Goal: Task Accomplishment & Management: Use online tool/utility

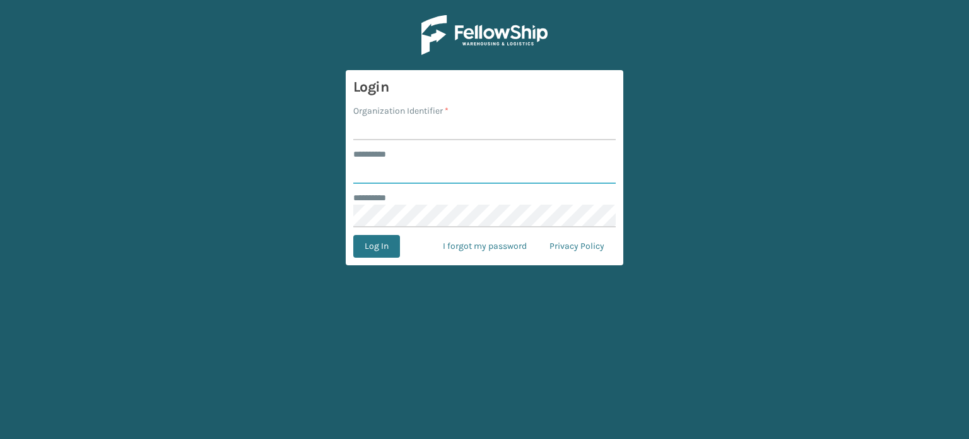
type input "**********"
click at [476, 136] on input "h" at bounding box center [484, 128] width 263 height 23
type input "haslet"
click at [380, 241] on button "Log In" at bounding box center [376, 246] width 47 height 23
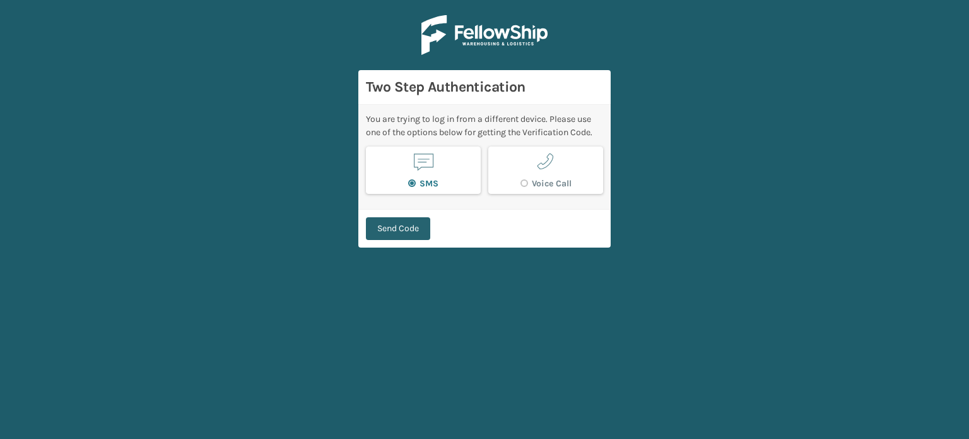
click at [402, 229] on button "Send Code" at bounding box center [398, 228] width 64 height 23
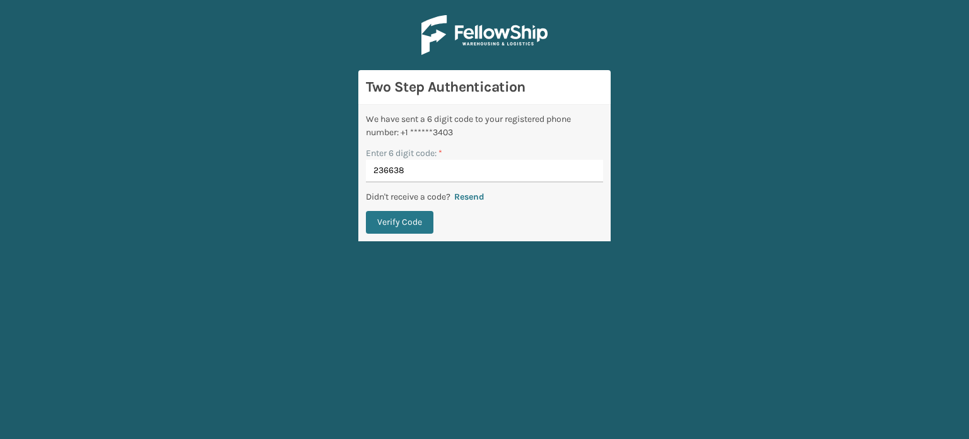
type input "236638"
click at [366, 211] on button "Verify Code" at bounding box center [400, 222] width 68 height 23
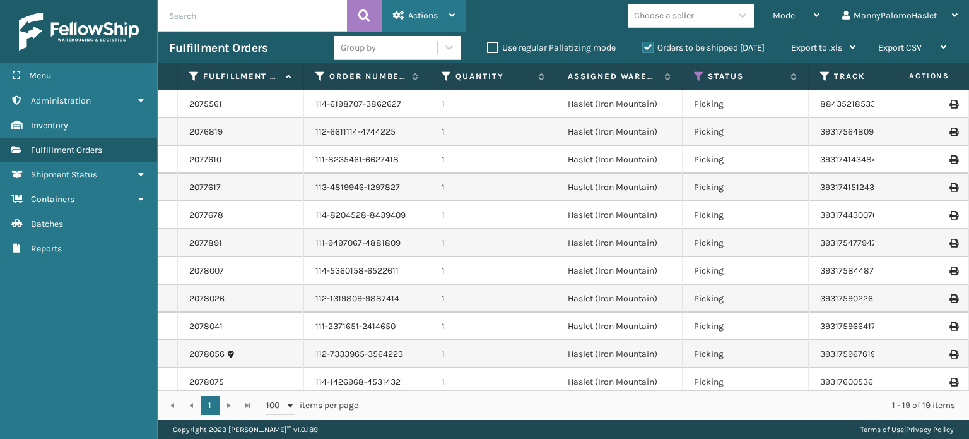
click at [451, 22] on div "Actions" at bounding box center [424, 16] width 62 height 32
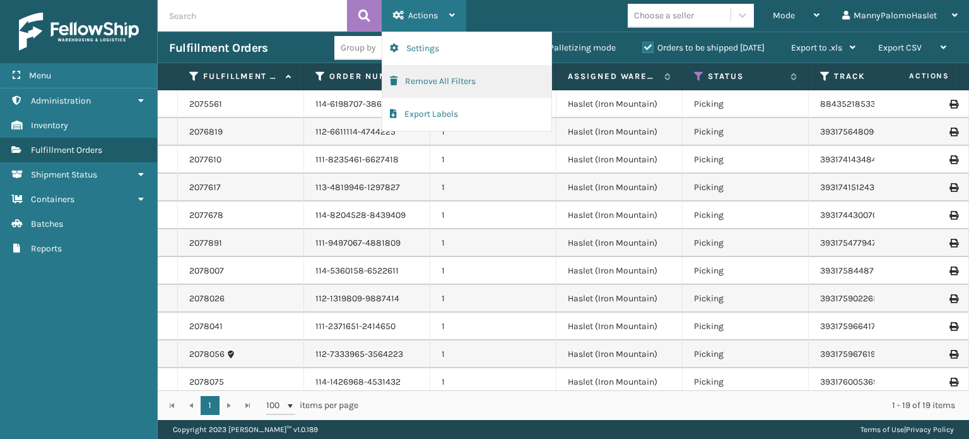
click at [454, 81] on button "Remove All Filters" at bounding box center [466, 81] width 169 height 33
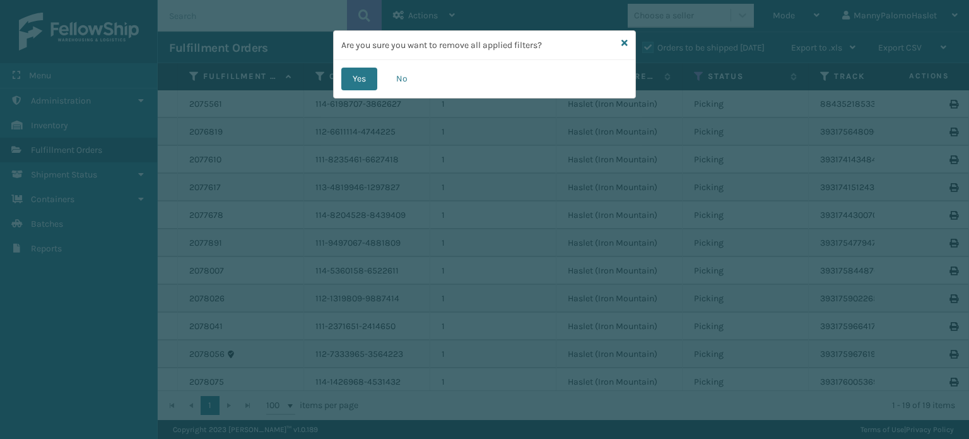
click at [354, 66] on div "Yes No" at bounding box center [485, 79] width 302 height 38
click at [357, 73] on button "Yes" at bounding box center [359, 79] width 36 height 23
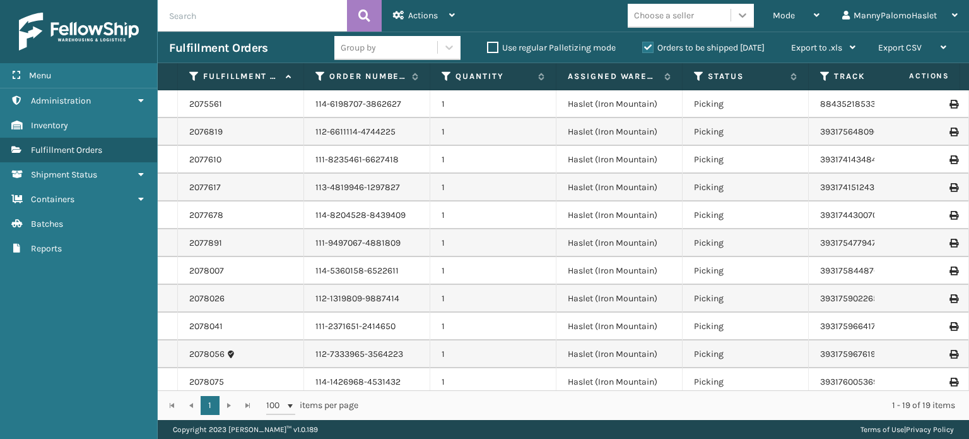
click at [742, 9] on icon at bounding box center [742, 15] width 13 height 13
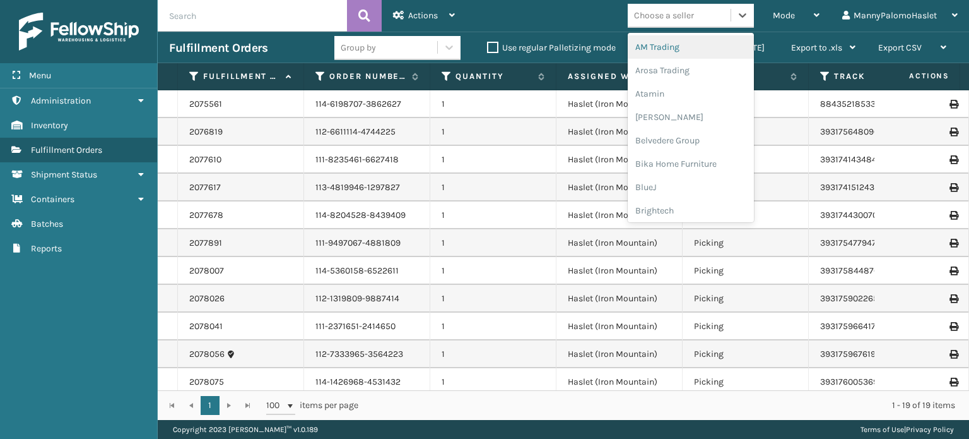
drag, startPoint x: 742, startPoint y: 9, endPoint x: 748, endPoint y: 109, distance: 99.2
click at [748, 28] on div "option AM Trading focused, 1 of 25. 25 results available. Use Up and Down to ch…" at bounding box center [691, 16] width 126 height 24
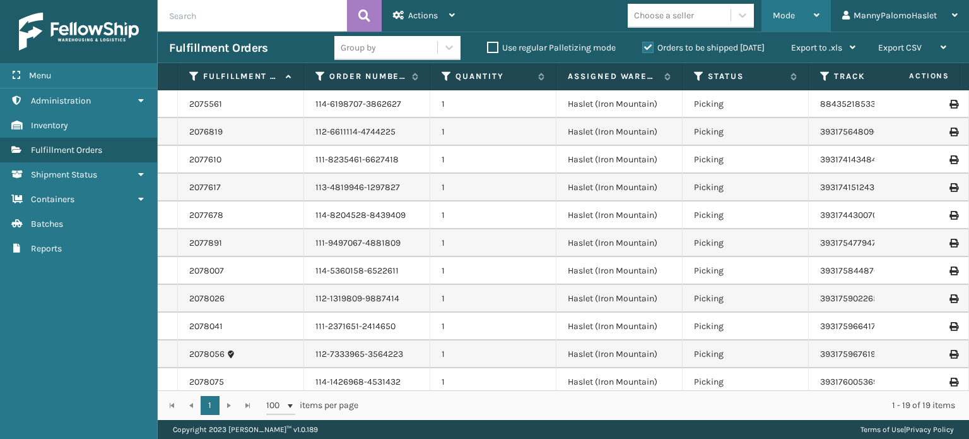
click at [809, 15] on div "Mode" at bounding box center [796, 16] width 47 height 32
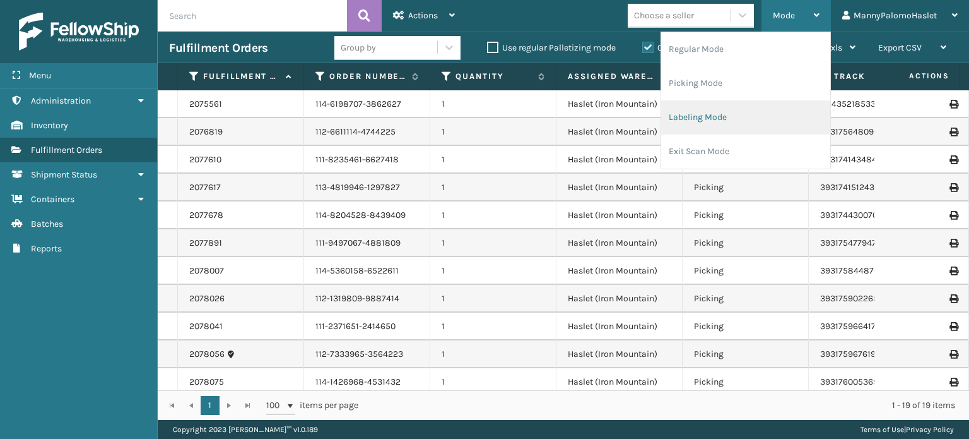
click at [719, 126] on li "Labeling Mode" at bounding box center [745, 117] width 169 height 34
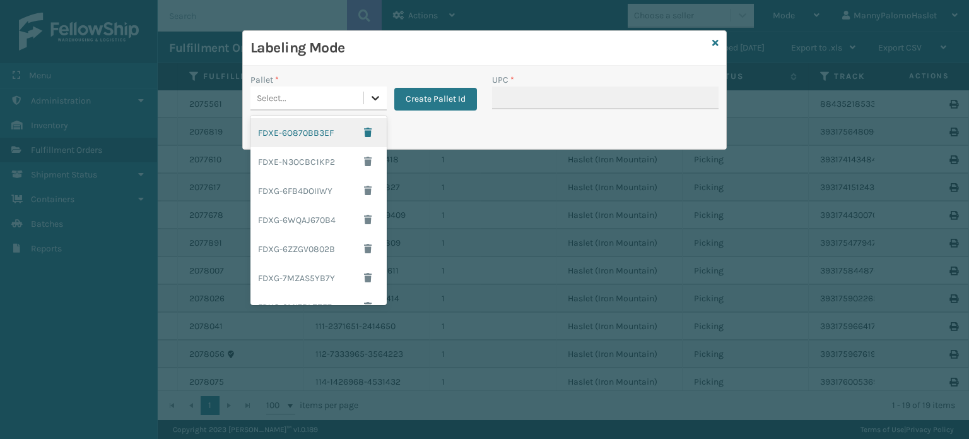
click at [376, 98] on icon at bounding box center [376, 98] width 8 height 4
click at [332, 163] on div "FDXE-N3OCBC1KP2" at bounding box center [319, 161] width 136 height 29
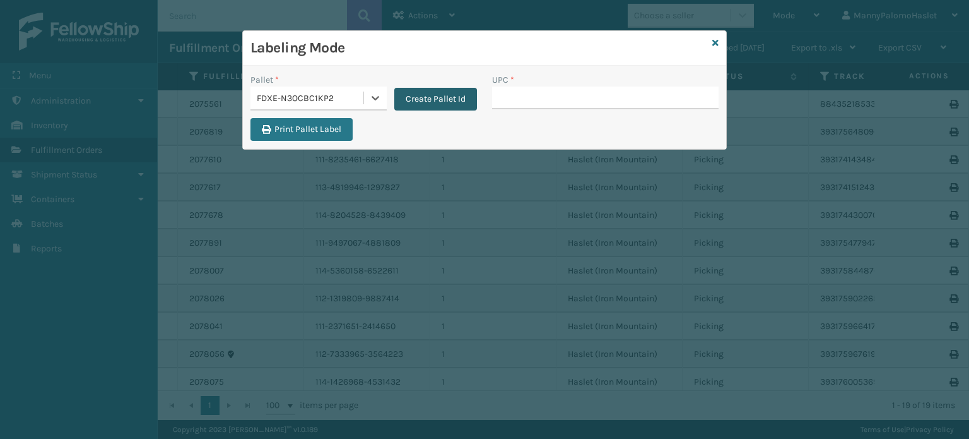
click at [426, 93] on button "Create Pallet Id" at bounding box center [435, 99] width 83 height 23
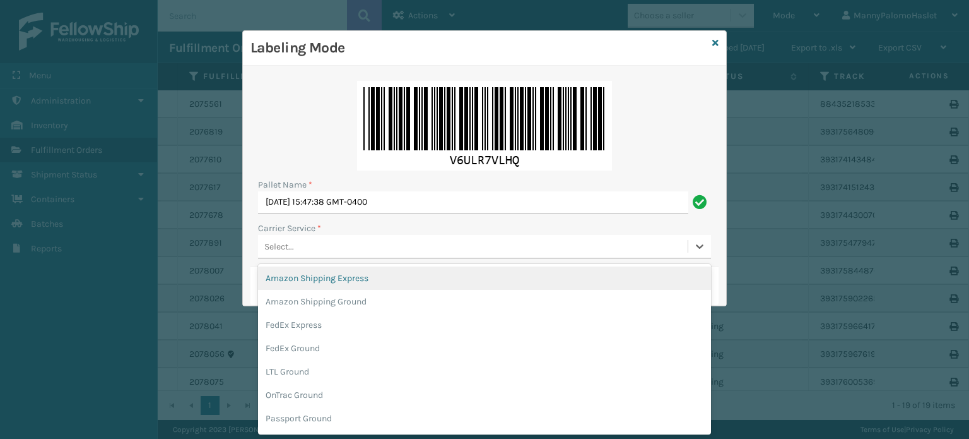
click at [398, 252] on div "Select..." at bounding box center [473, 246] width 430 height 21
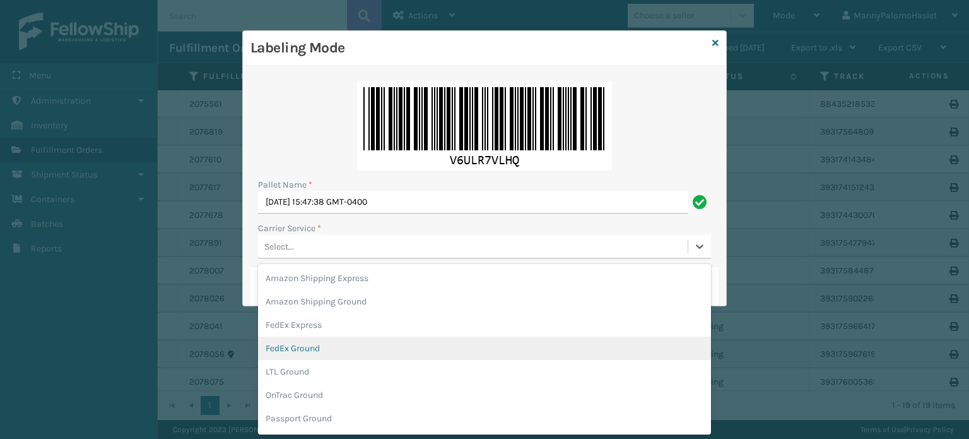
click at [563, 355] on div "FedEx Ground" at bounding box center [484, 347] width 453 height 23
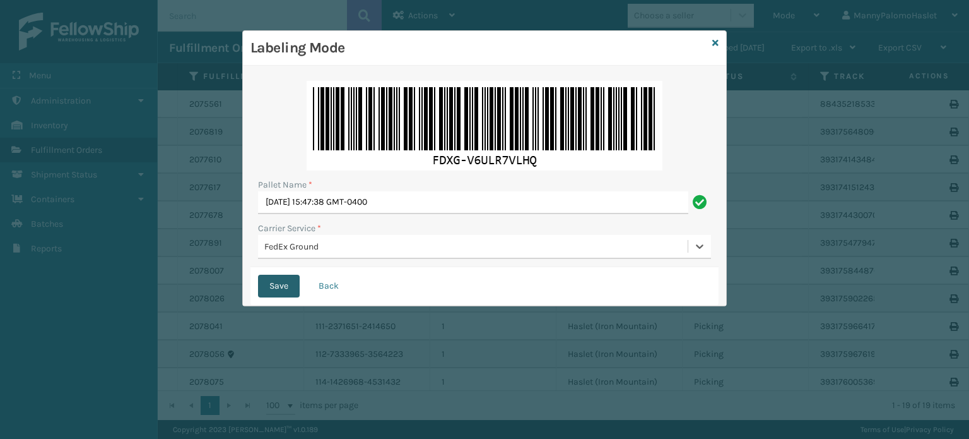
click at [285, 292] on button "Save" at bounding box center [279, 286] width 42 height 23
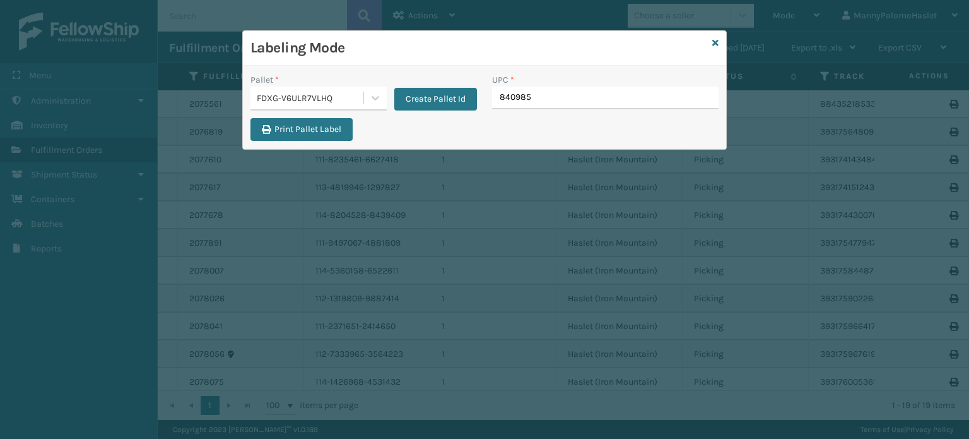
type input "8409851"
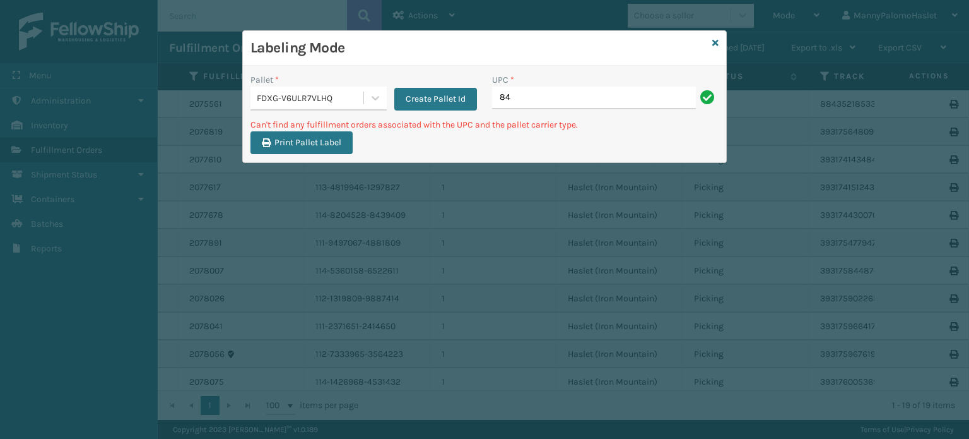
type input "8"
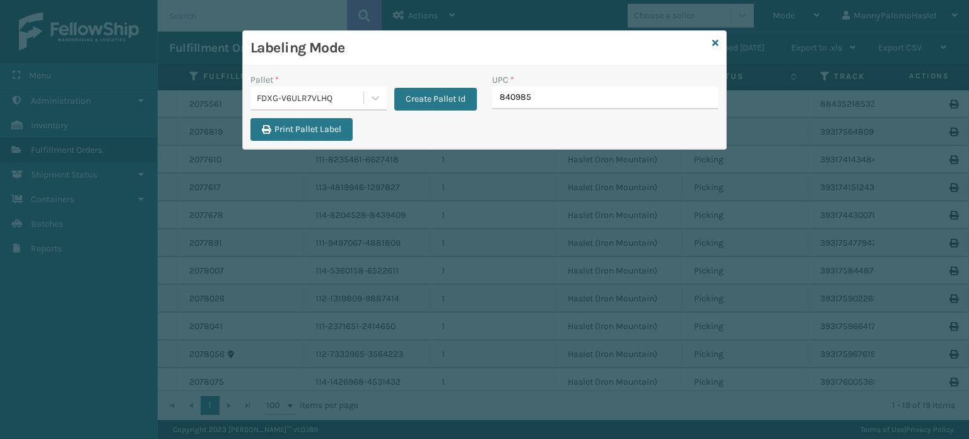
type input "8409851"
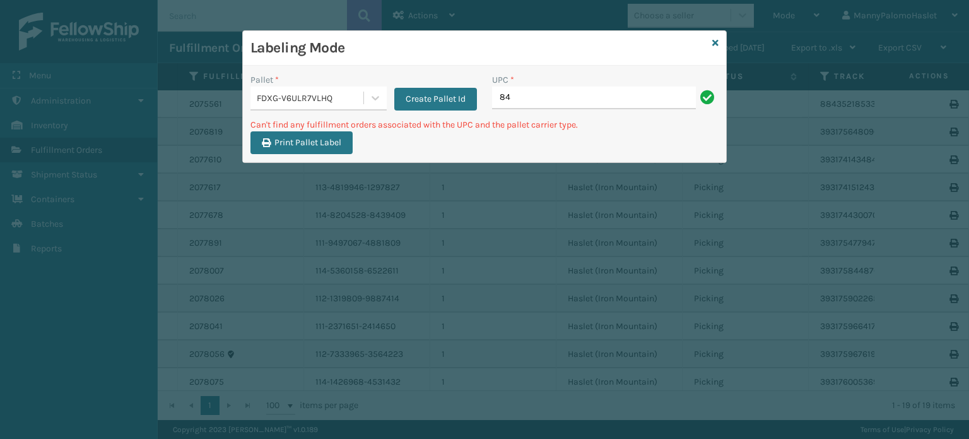
type input "8"
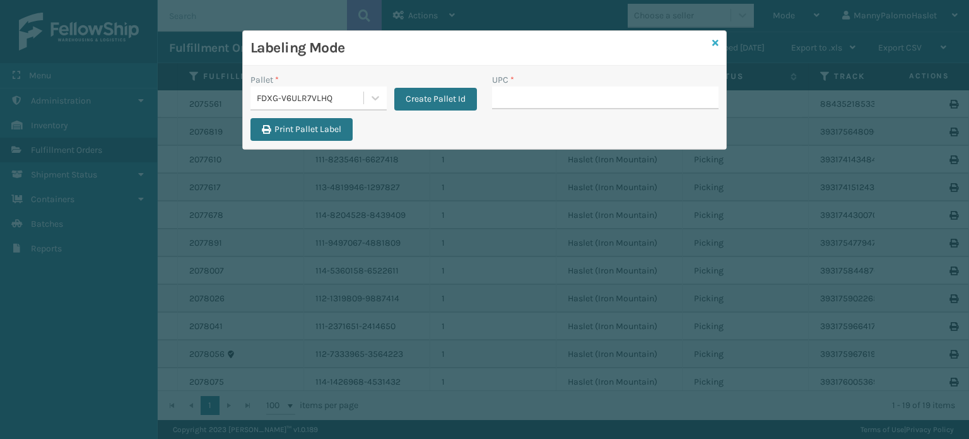
click at [716, 42] on icon at bounding box center [716, 42] width 6 height 9
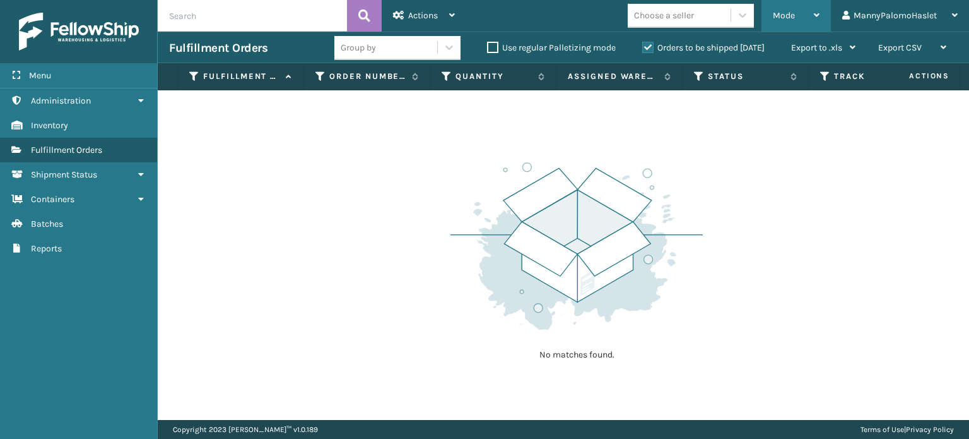
click at [806, 17] on div "Mode" at bounding box center [796, 16] width 47 height 32
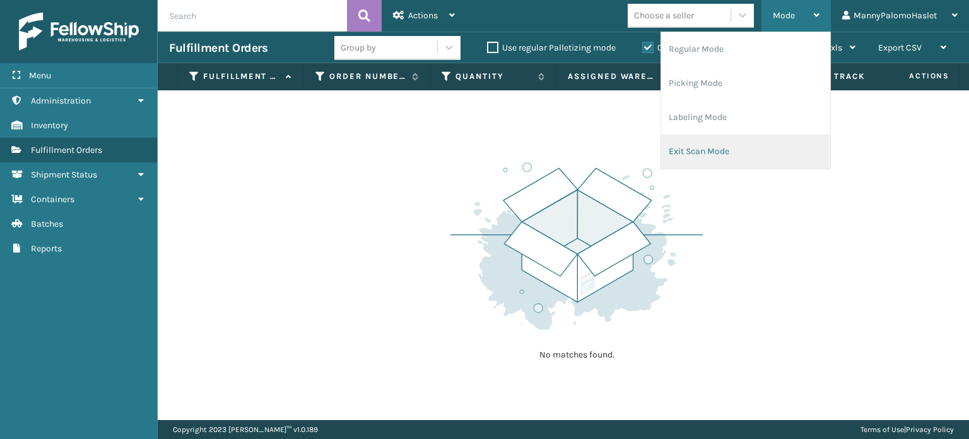
click at [722, 155] on li "Exit Scan Mode" at bounding box center [745, 151] width 169 height 34
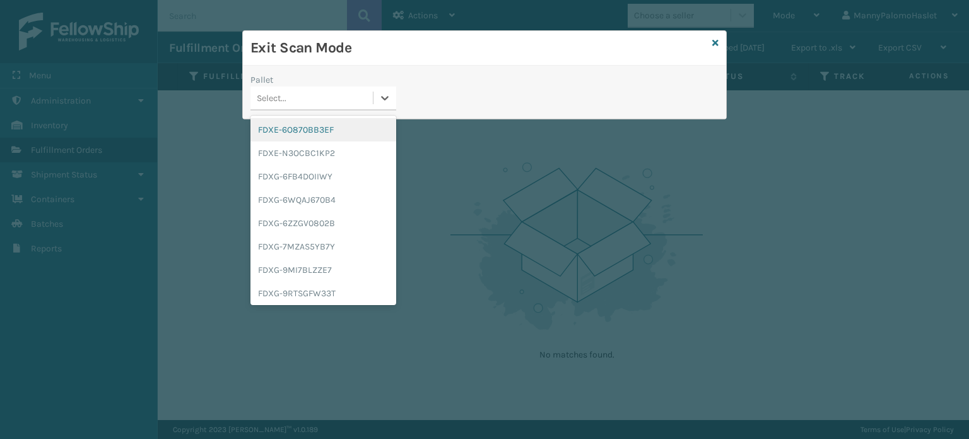
click at [348, 101] on div "Select..." at bounding box center [312, 98] width 122 height 21
type input "FDXG-V6ULR7VLHQ"
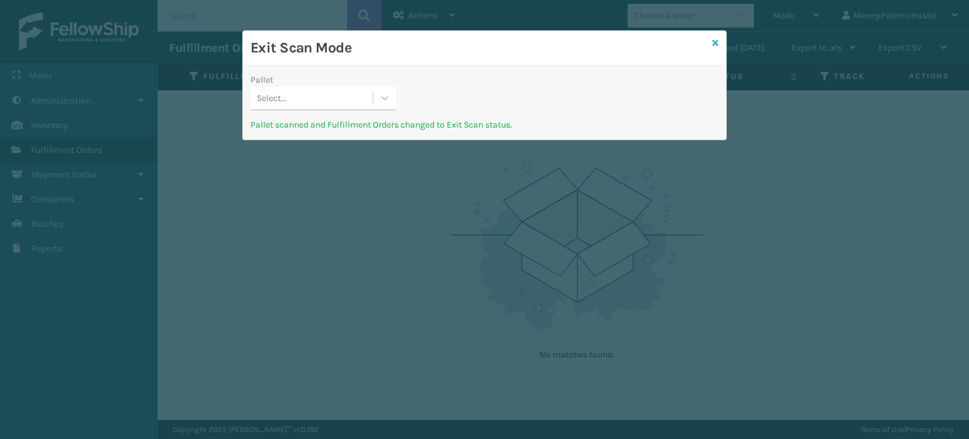
click at [714, 47] on link at bounding box center [716, 43] width 6 height 13
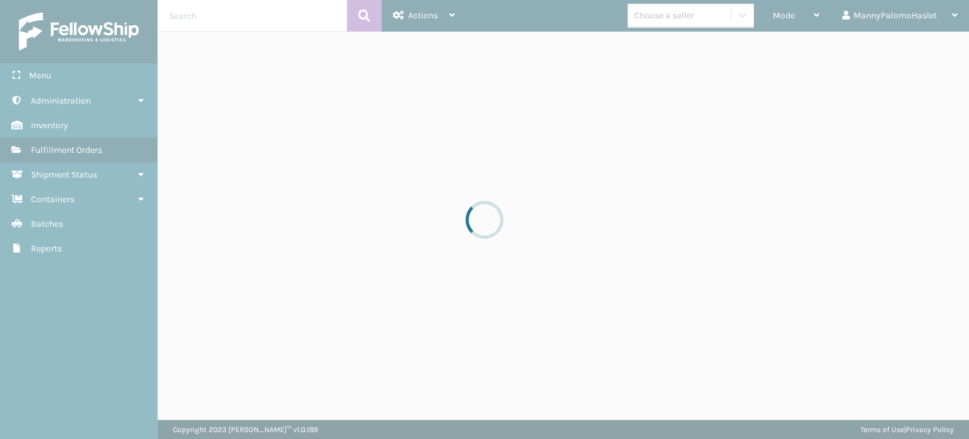
click at [714, 47] on div at bounding box center [484, 219] width 969 height 439
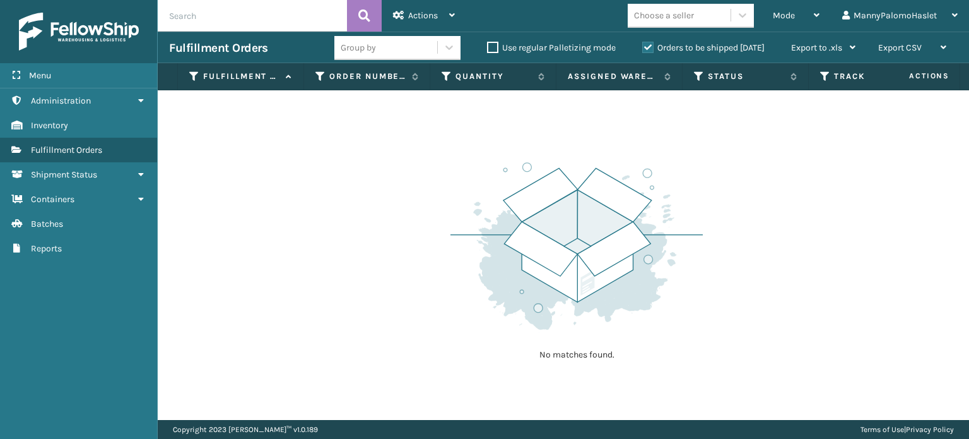
click at [780, 139] on div "No matches found." at bounding box center [564, 254] width 812 height 329
